Goal: Check status: Check status

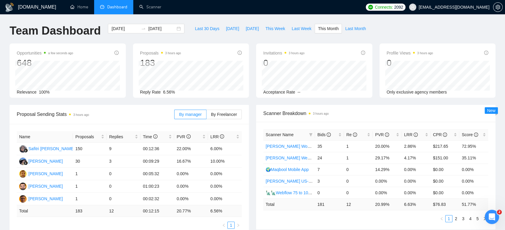
click at [131, 107] on div "Proposal Sending Stats 3 hours ago" at bounding box center [95, 114] width 157 height 17
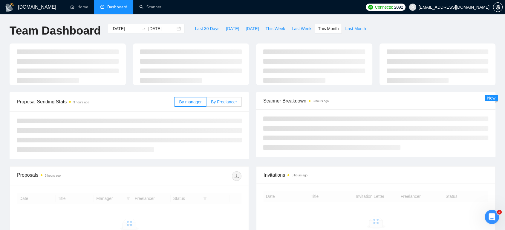
click at [219, 101] on span "By Freelancer" at bounding box center [224, 102] width 26 height 5
click at [206, 104] on input "By Freelancer" at bounding box center [206, 104] width 0 height 0
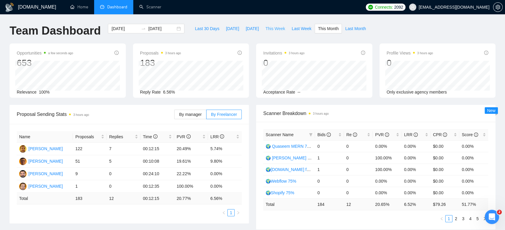
click at [266, 28] on span "This Week" at bounding box center [275, 28] width 20 height 7
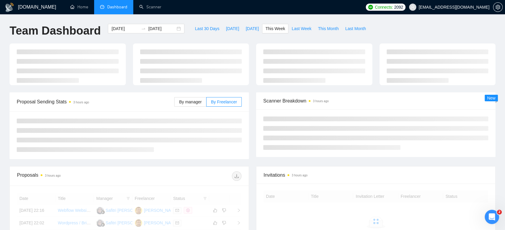
type input "[DATE]"
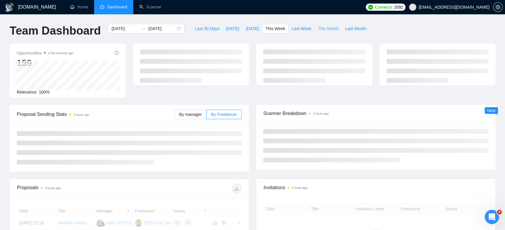
click at [321, 27] on span "This Month" at bounding box center [328, 28] width 21 height 7
type input "[DATE]"
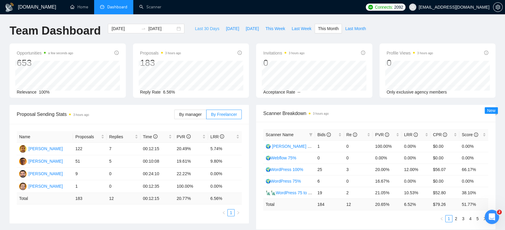
click at [198, 29] on span "Last 30 Days" at bounding box center [207, 28] width 24 height 7
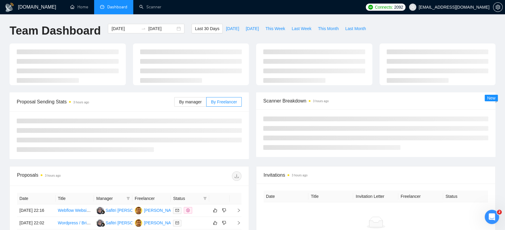
type input "[DATE]"
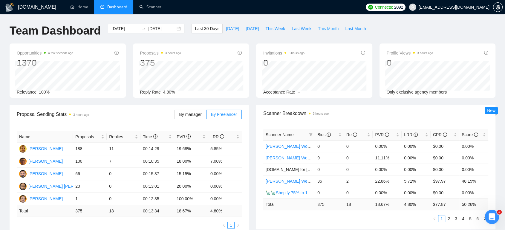
click at [322, 27] on span "This Month" at bounding box center [328, 28] width 21 height 7
type input "[DATE]"
